Goal: Task Accomplishment & Management: Manage account settings

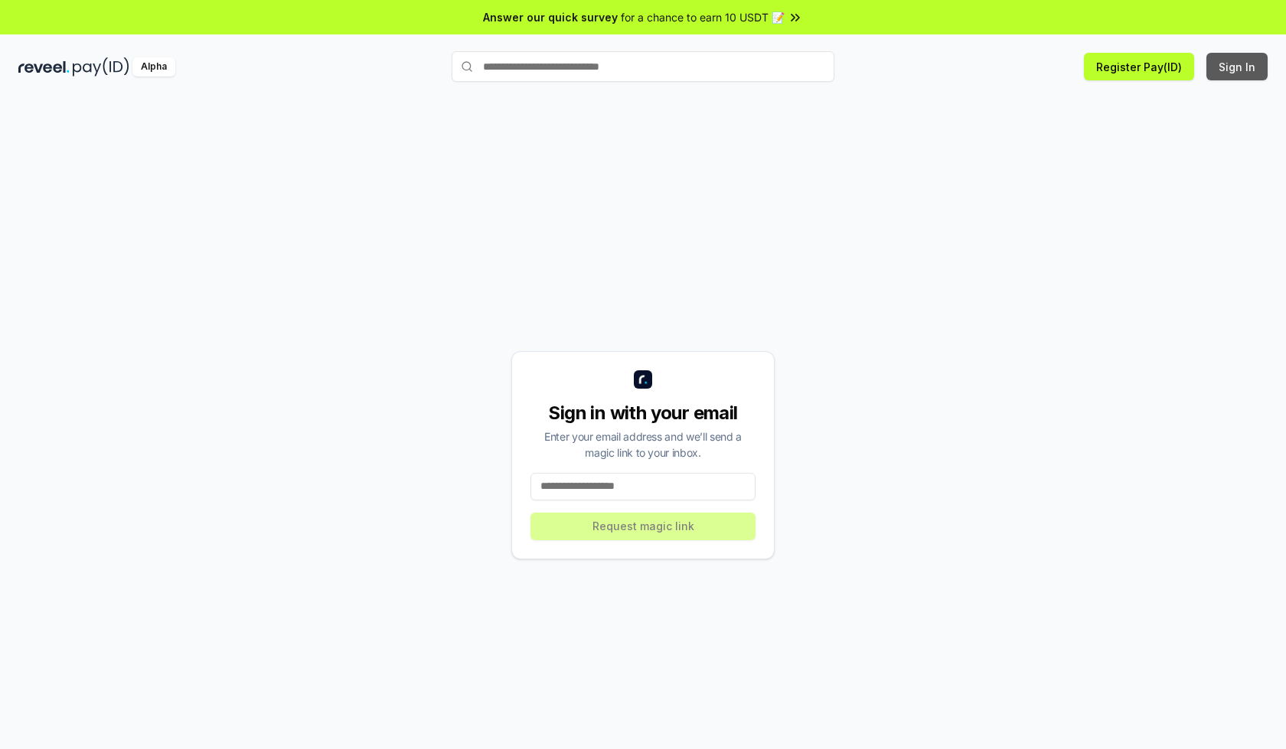
click at [1238, 67] on button "Sign In" at bounding box center [1236, 67] width 61 height 28
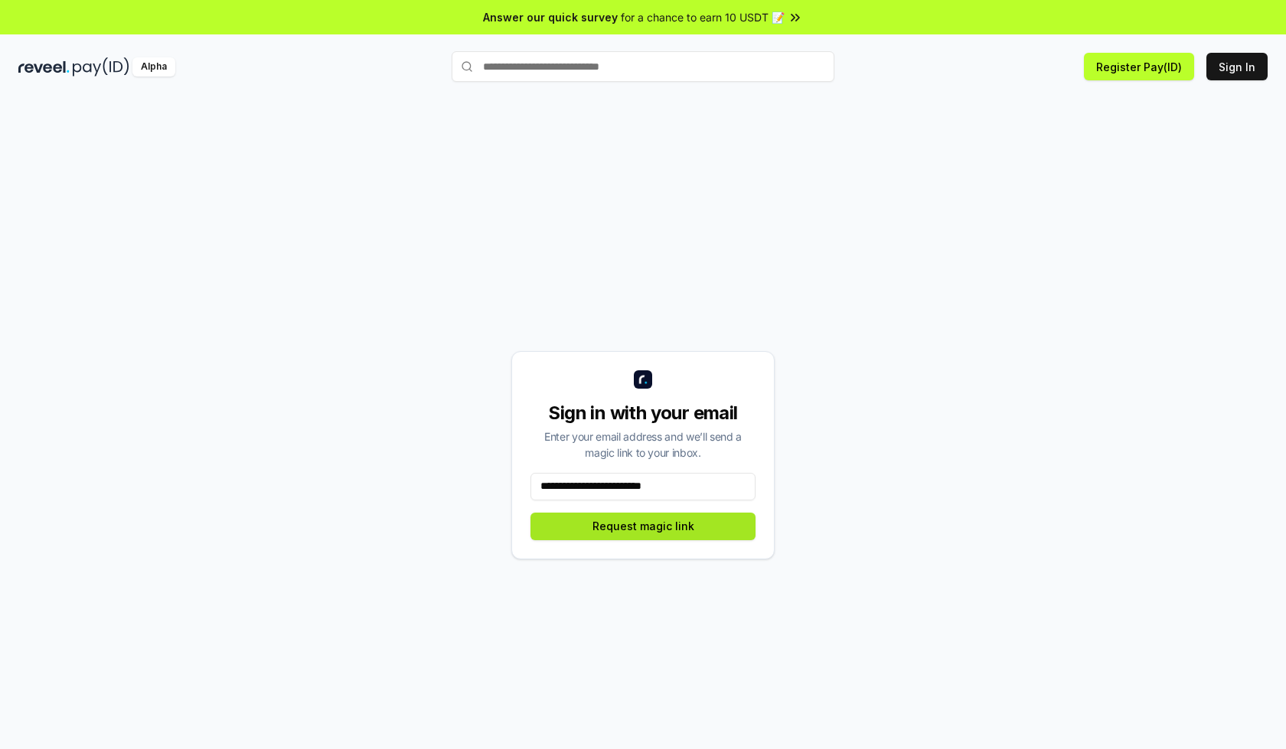
type input "**********"
click at [643, 526] on button "Request magic link" at bounding box center [642, 527] width 225 height 28
